Goal: Answer question/provide support

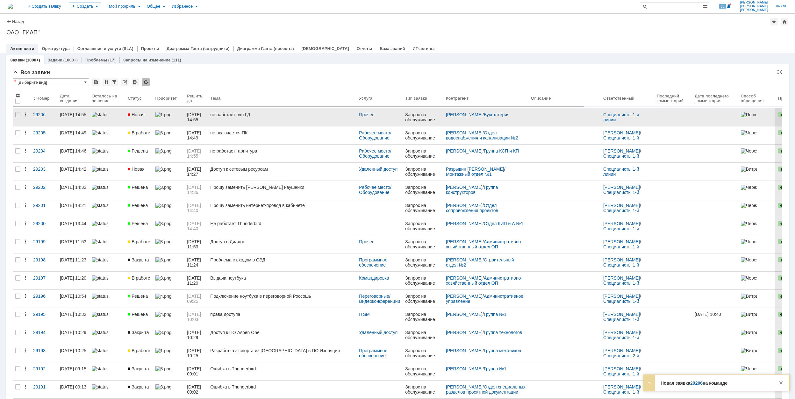
click at [231, 119] on link "не работает эцп ГД" at bounding box center [282, 117] width 149 height 18
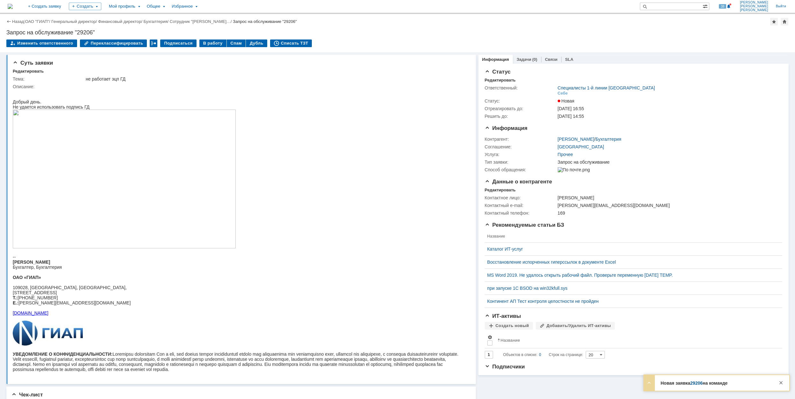
click at [207, 195] on img at bounding box center [124, 179] width 223 height 139
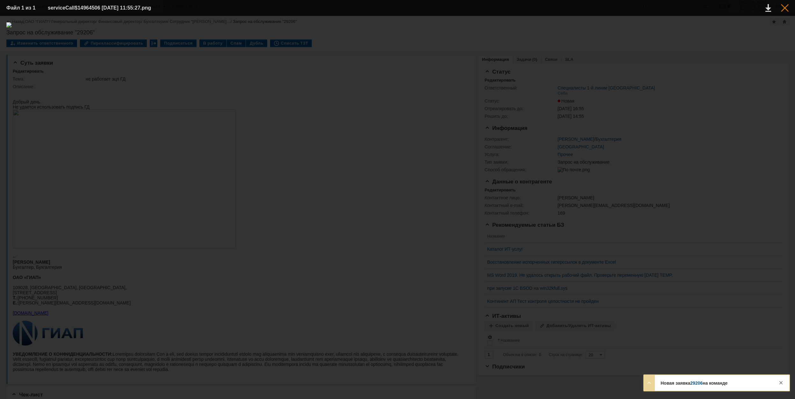
click at [788, 7] on div at bounding box center [785, 8] width 8 height 8
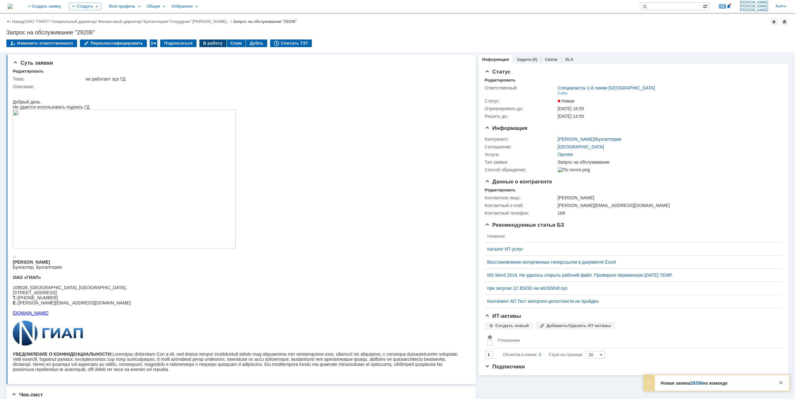
click at [208, 44] on div "В работу" at bounding box center [212, 44] width 27 height 8
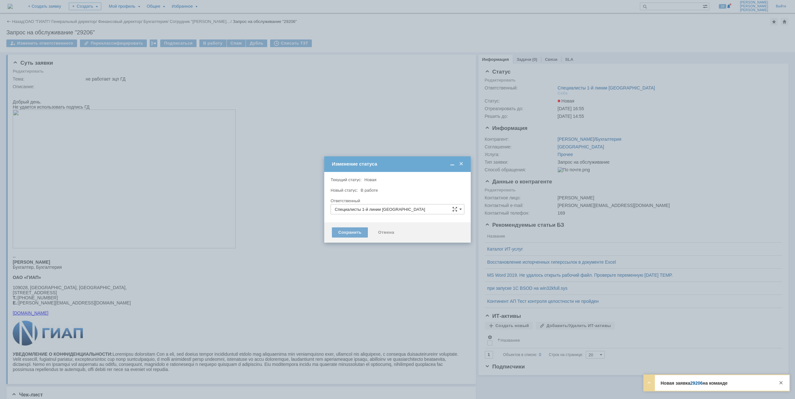
type input "[PERSON_NAME]"
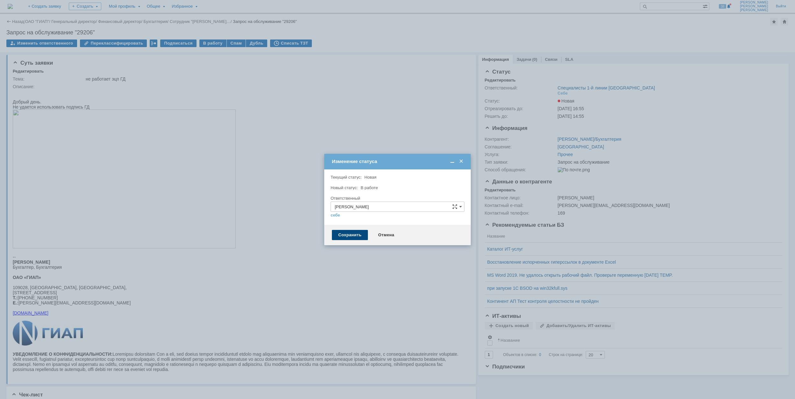
click at [357, 236] on div "Сохранить" at bounding box center [350, 235] width 36 height 10
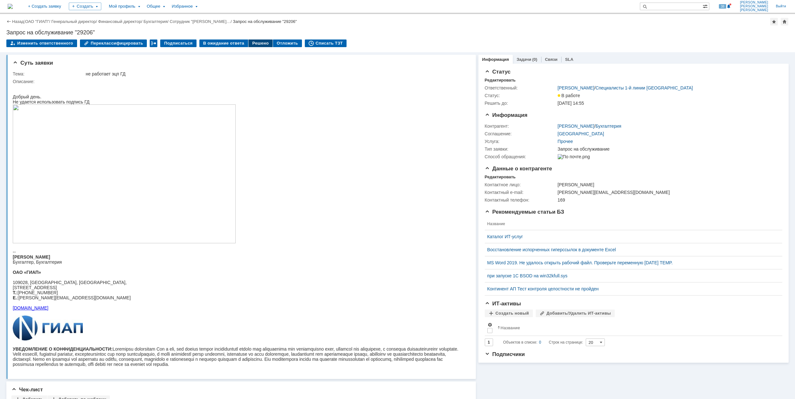
click at [257, 45] on div "Решено" at bounding box center [261, 44] width 24 height 8
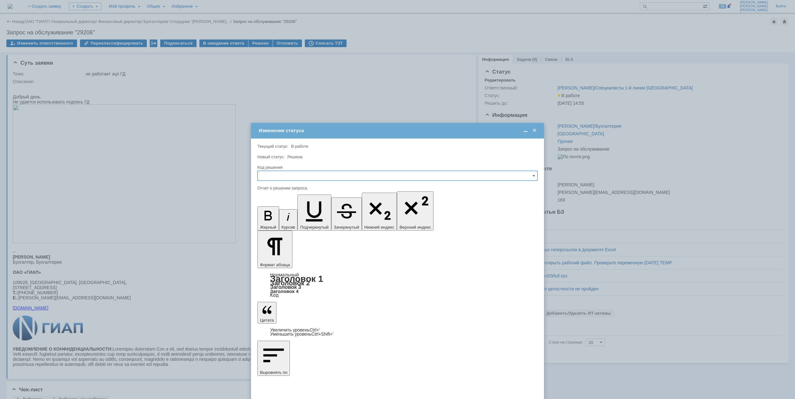
click at [320, 180] on input "text" at bounding box center [397, 176] width 280 height 10
click at [306, 219] on span "Решено" at bounding box center [398, 219] width 272 height 5
type input "Решено"
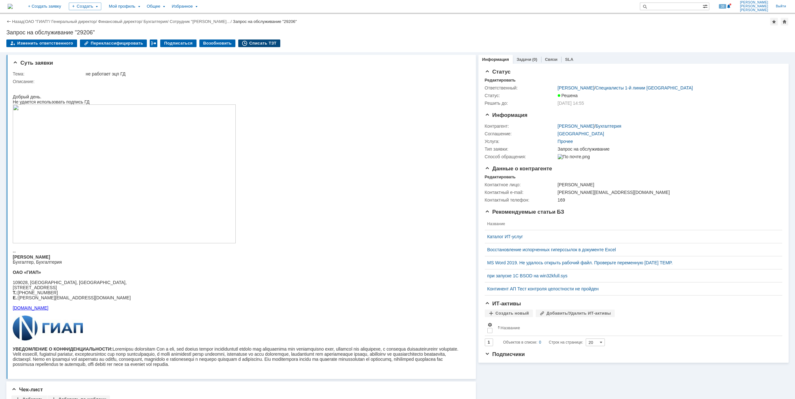
click at [265, 43] on div "Списать ТЗТ" at bounding box center [259, 44] width 42 height 8
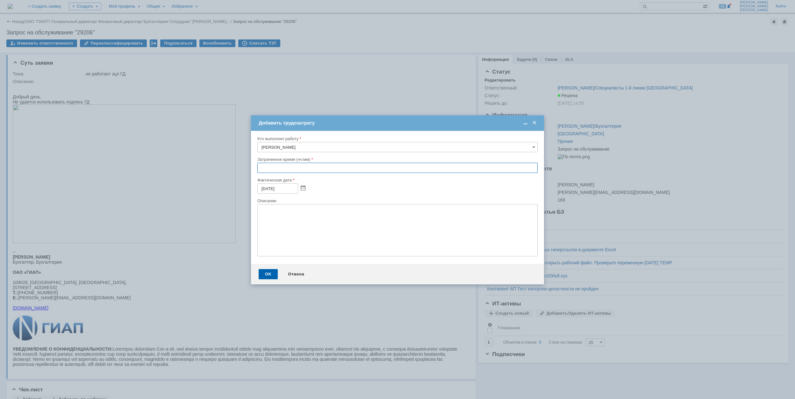
drag, startPoint x: 260, startPoint y: 170, endPoint x: 255, endPoint y: 166, distance: 6.6
click at [260, 170] on input "text" at bounding box center [397, 168] width 280 height 10
type input "00:30"
click at [267, 272] on div "OK" at bounding box center [268, 274] width 19 height 10
